Goal: Task Accomplishment & Management: Use online tool/utility

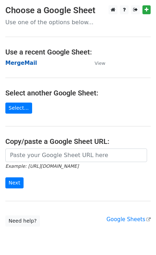
click at [19, 66] on strong "MergeMail" at bounding box center [21, 63] width 32 height 6
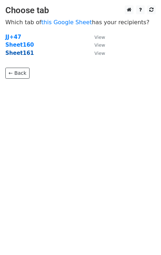
click at [28, 53] on strong "Sheet161" at bounding box center [19, 53] width 29 height 6
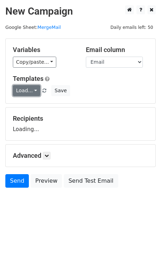
click at [26, 88] on link "Load..." at bounding box center [26, 90] width 27 height 11
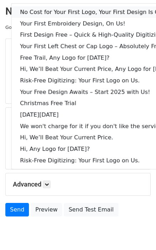
click at [50, 11] on link "No Cost for Your First Logo, Your First Design Is On Us!" at bounding box center [97, 11] width 172 height 11
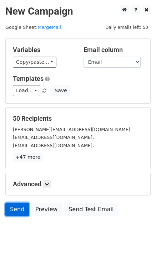
click at [17, 210] on link "Send" at bounding box center [17, 210] width 24 height 14
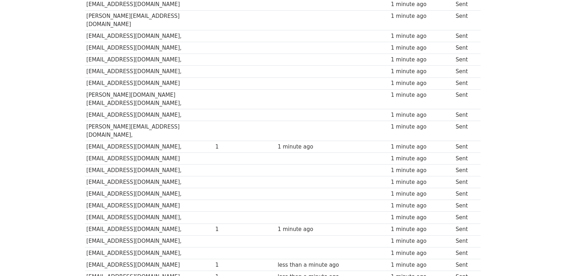
scroll to position [496, 0]
